Goal: Transaction & Acquisition: Purchase product/service

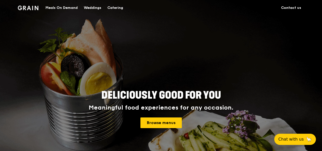
click at [119, 7] on div "Catering" at bounding box center [115, 7] width 16 height 15
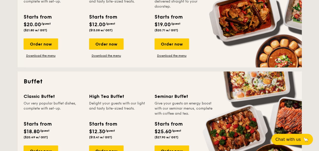
scroll to position [228, 0]
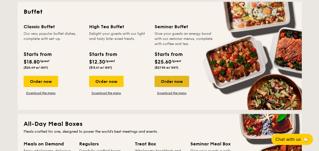
click at [168, 81] on div "Order now" at bounding box center [171, 81] width 34 height 11
